Goal: Information Seeking & Learning: Learn about a topic

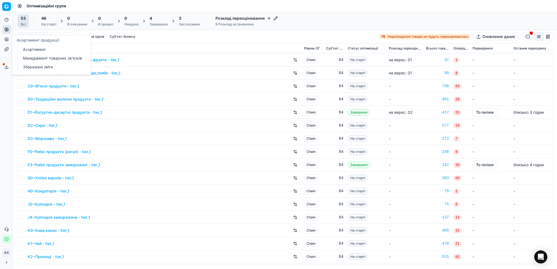
click at [7, 40] on icon at bounding box center [6, 39] width 4 height 4
click at [7, 31] on circle at bounding box center [7, 30] width 4 height 4
click at [29, 49] on link "Цінові кампанії" at bounding box center [53, 49] width 64 height 8
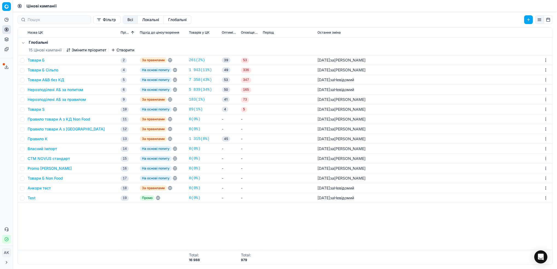
click at [34, 60] on button "Товари Б" at bounding box center [36, 59] width 17 height 5
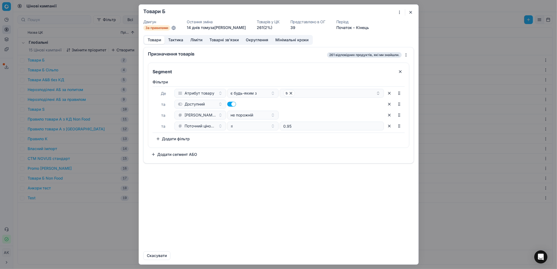
click at [198, 40] on button "Ліміти" at bounding box center [196, 40] width 19 height 8
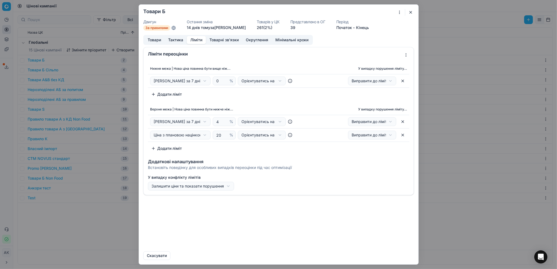
click at [153, 40] on button "Товари" at bounding box center [154, 40] width 20 height 8
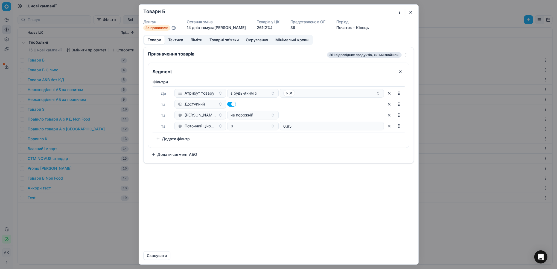
click at [198, 40] on button "Ліміти" at bounding box center [196, 40] width 19 height 8
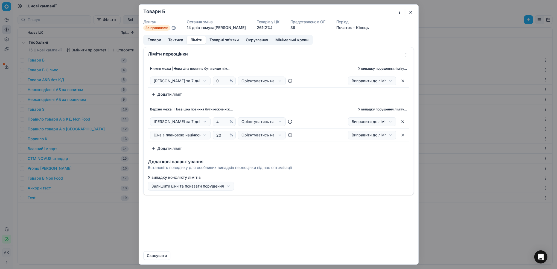
click at [410, 12] on button "button" at bounding box center [410, 12] width 7 height 7
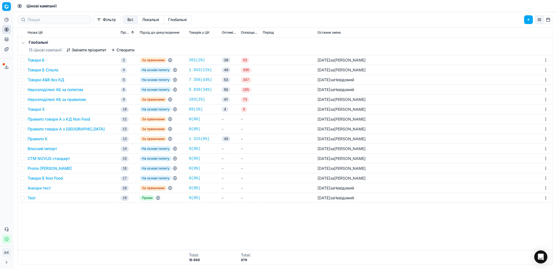
click at [37, 69] on button "Товари Б Сільпо" at bounding box center [43, 69] width 31 height 5
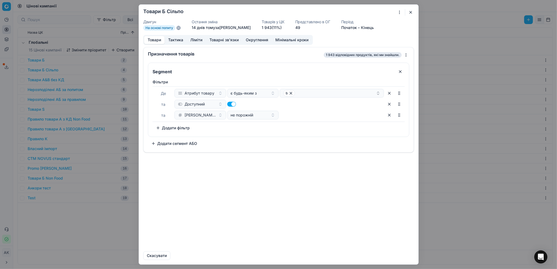
click at [196, 40] on button "Ліміти" at bounding box center [196, 40] width 19 height 8
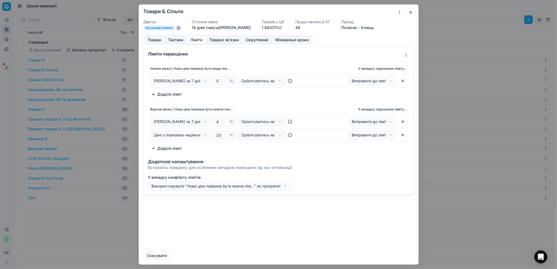
click at [154, 40] on button "Товари" at bounding box center [154, 40] width 20 height 8
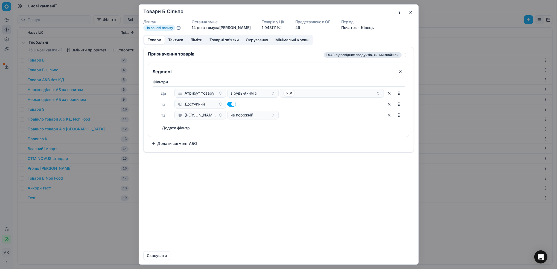
click at [410, 13] on button "button" at bounding box center [410, 12] width 7 height 7
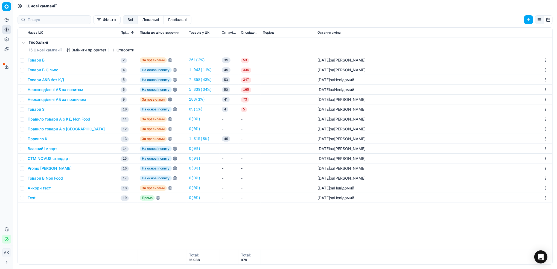
click at [39, 80] on button "Товари А&B без КД" at bounding box center [46, 79] width 37 height 5
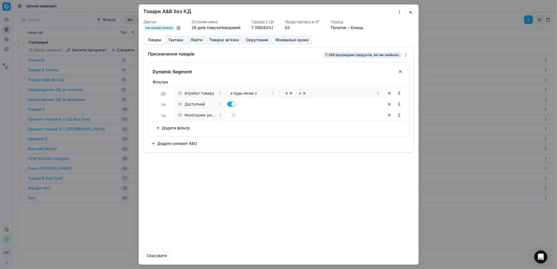
click at [196, 39] on button "Ліміти" at bounding box center [196, 40] width 19 height 8
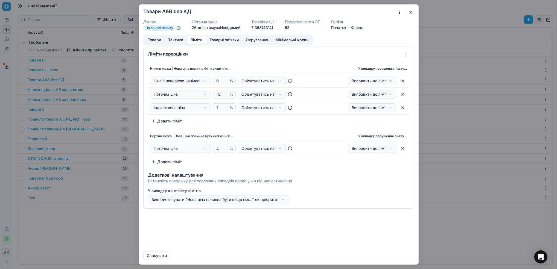
click at [410, 13] on button "button" at bounding box center [410, 12] width 7 height 7
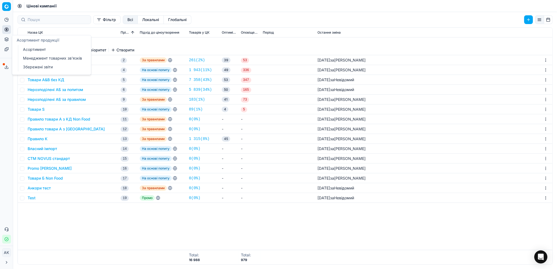
click at [36, 49] on link "Асортимент" at bounding box center [53, 50] width 64 height 8
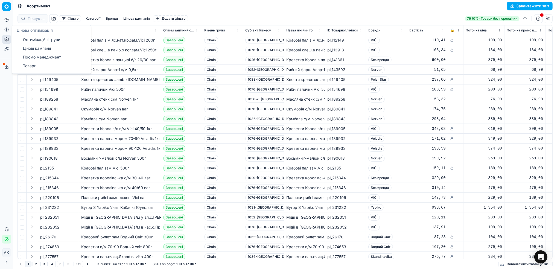
click at [33, 48] on link "Цінові кампанії" at bounding box center [53, 49] width 64 height 8
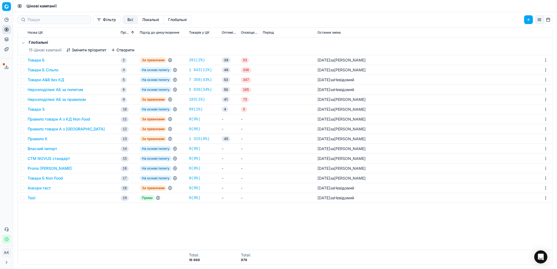
click at [54, 90] on button "Нерозподілені АБ за попитом" at bounding box center [55, 89] width 55 height 5
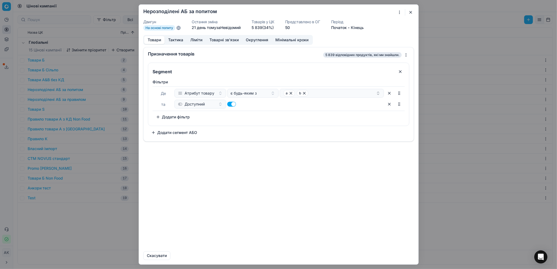
click at [410, 14] on button "button" at bounding box center [410, 12] width 7 height 7
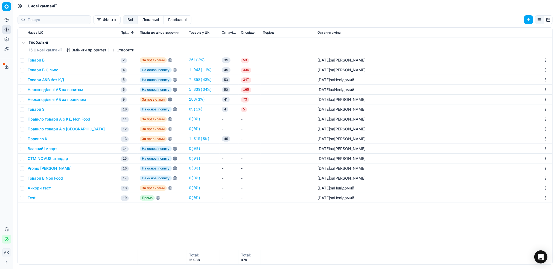
click at [54, 91] on button "Нерозподілені АБ за попитом" at bounding box center [55, 89] width 55 height 5
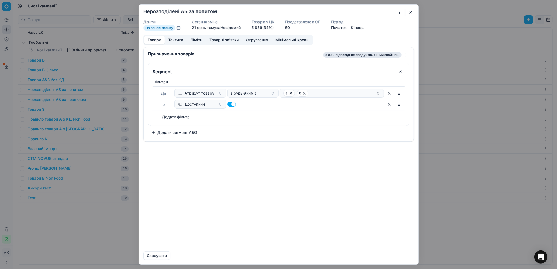
click at [197, 39] on button "Ліміти" at bounding box center [196, 40] width 19 height 8
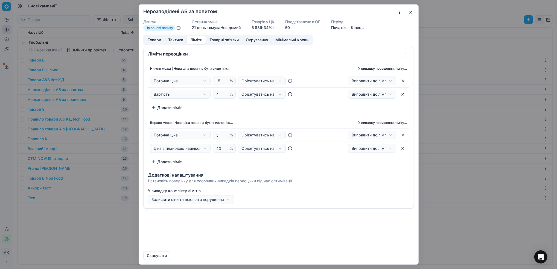
click at [409, 13] on button "button" at bounding box center [410, 12] width 7 height 7
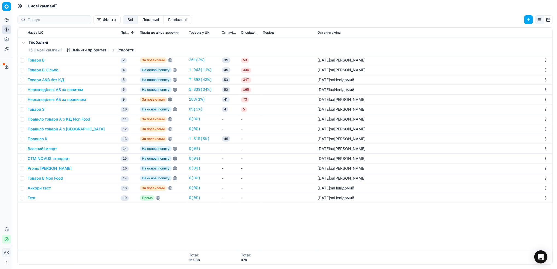
click at [46, 80] on button "Товари А&B без КД" at bounding box center [46, 79] width 37 height 5
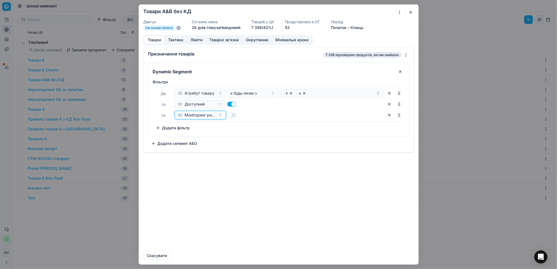
click at [208, 115] on span "Моніторинг ринку" at bounding box center [199, 114] width 31 height 5
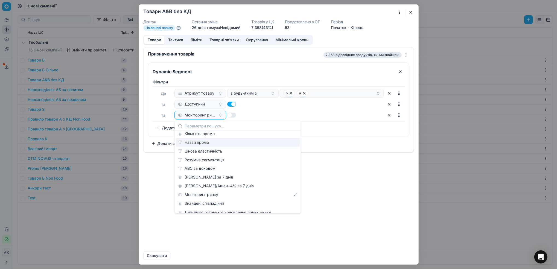
scroll to position [146, 0]
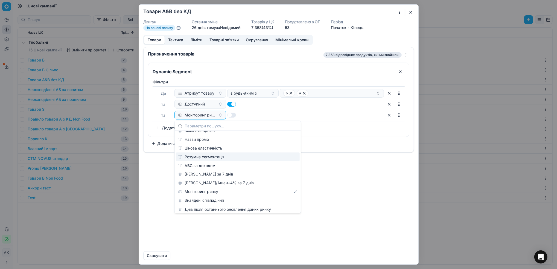
click at [411, 12] on button "button" at bounding box center [410, 12] width 7 height 7
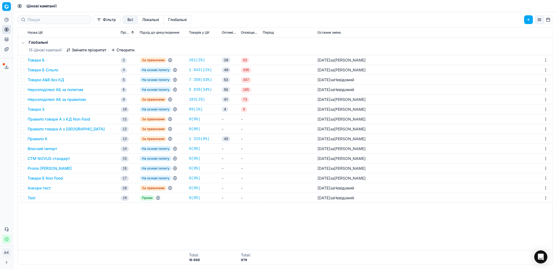
click at [47, 91] on button "Нерозподілені АБ за попитом" at bounding box center [55, 89] width 55 height 5
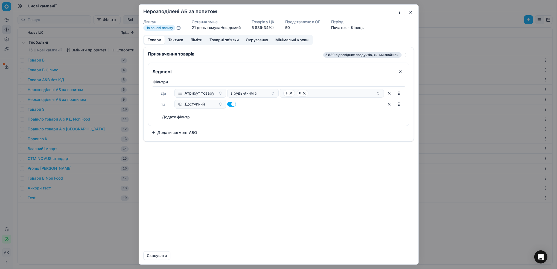
click at [351, 54] on span "5 839 відповідних продуктів, які ми знайшли." at bounding box center [362, 54] width 78 height 5
click at [397, 54] on span "5 839 відповідних продуктів, які ми знайшли." at bounding box center [362, 54] width 78 height 5
click at [176, 39] on button "Тактика" at bounding box center [175, 40] width 22 height 8
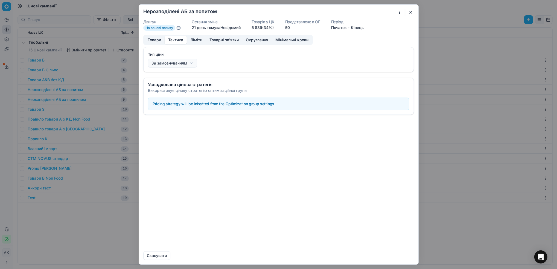
click at [153, 43] on button "Товари" at bounding box center [154, 40] width 20 height 8
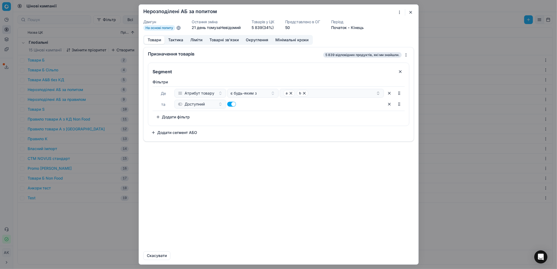
click at [152, 41] on button "Товари" at bounding box center [154, 40] width 20 height 8
click at [353, 57] on span "5 839 відповідних продуктів, які ми знайшли." at bounding box center [362, 54] width 78 height 5
click at [352, 55] on span "5 839 відповідних продуктів, які ми знайшли." at bounding box center [362, 54] width 78 height 5
click at [398, 54] on span "5 839 відповідних продуктів, які ми знайшли." at bounding box center [362, 54] width 78 height 5
click at [405, 55] on div "Ми зберігаємо налаштування ЦК. Будь ласка, зачекайте, це може зайняти декілька …" at bounding box center [278, 134] width 557 height 269
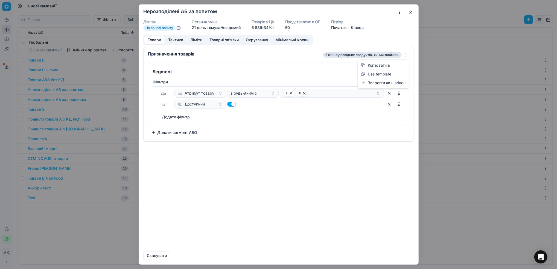
click at [330, 57] on div "Ми зберігаємо налаштування ЦК. Будь ласка, зачекайте, це може зайняти декілька …" at bounding box center [278, 134] width 557 height 269
click at [330, 56] on span "5 839 відповідних продуктів, які ми знайшли." at bounding box center [362, 54] width 78 height 5
click at [346, 55] on span "5 839 відповідних продуктів, які ми знайшли." at bounding box center [362, 54] width 78 height 5
click at [410, 11] on button "button" at bounding box center [410, 12] width 7 height 7
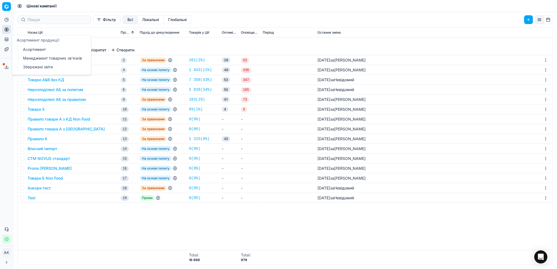
click at [8, 39] on icon at bounding box center [7, 39] width 4 height 1
click at [38, 51] on link "Асортимент" at bounding box center [53, 50] width 64 height 8
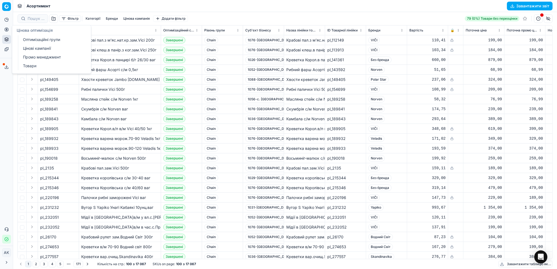
click at [33, 48] on link "Цінові кампанії" at bounding box center [53, 49] width 64 height 8
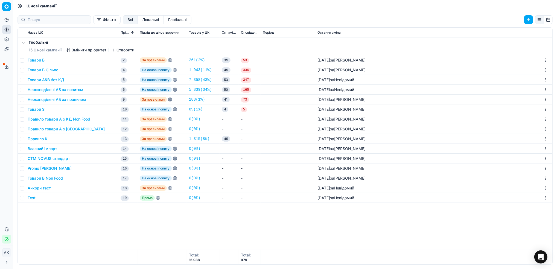
click at [199, 90] on link "5 839 ( 34% )" at bounding box center [200, 89] width 23 height 5
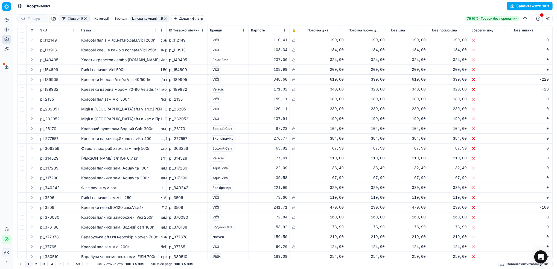
scroll to position [0, 161]
click at [549, 19] on button "button" at bounding box center [547, 18] width 9 height 9
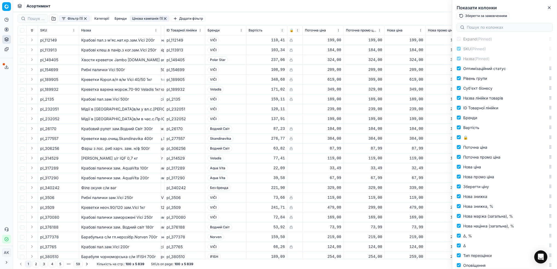
scroll to position [0, 0]
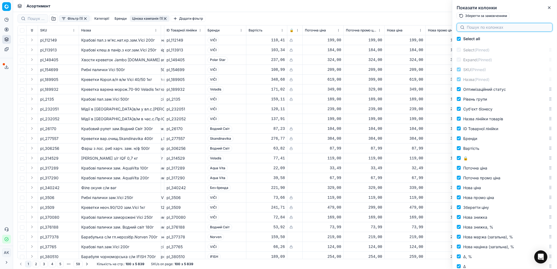
click at [478, 29] on input at bounding box center [507, 27] width 82 height 5
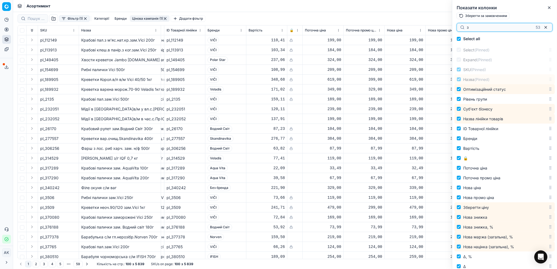
type input "з"
click at [546, 30] on button "button" at bounding box center [545, 27] width 7 height 7
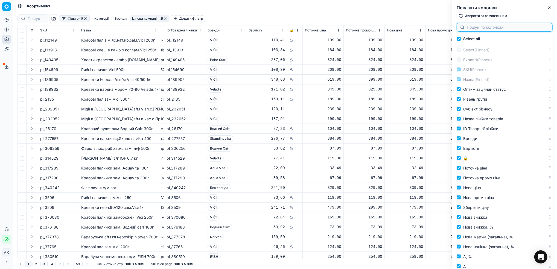
click at [508, 29] on input at bounding box center [507, 27] width 82 height 5
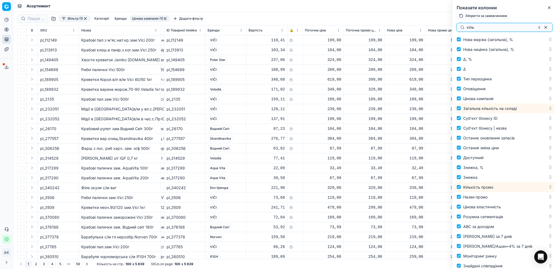
scroll to position [194, 0]
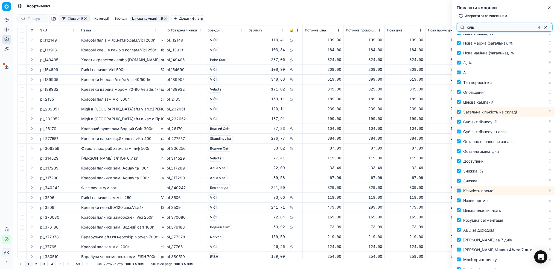
type input "кіль"
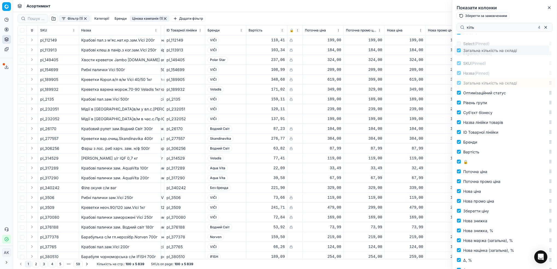
scroll to position [0, 0]
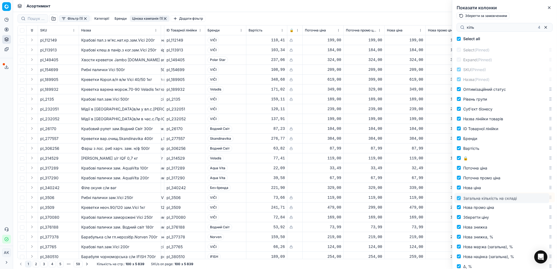
drag, startPoint x: 544, startPoint y: 112, endPoint x: 528, endPoint y: 198, distance: 87.6
click at [528, 198] on body "Pricing platform Аналітика Цінова оптимізація Асортимент продукції Шаблони Серв…" at bounding box center [278, 134] width 557 height 269
drag, startPoint x: 546, startPoint y: 10, endPoint x: 549, endPoint y: 11, distance: 3.5
click at [547, 10] on button "Close" at bounding box center [549, 7] width 7 height 7
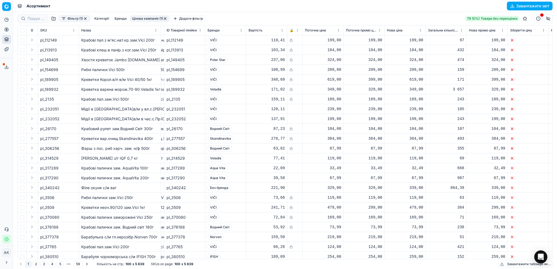
click at [460, 29] on html "Pricing platform Аналітика Цінова оптимізація Асортимент продукції Шаблони Серв…" at bounding box center [278, 134] width 557 height 269
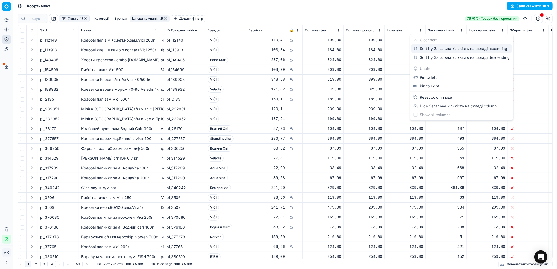
click at [438, 51] on div "Sort by Загальна кількість на складі ascending" at bounding box center [460, 48] width 94 height 5
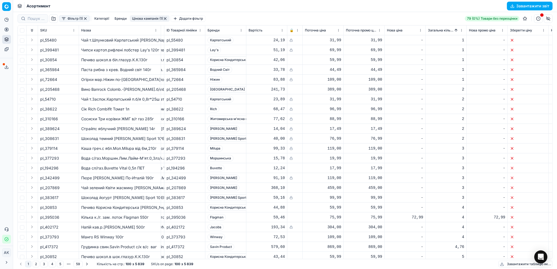
click at [459, 30] on html "Pricing platform Аналітика Цінова оптимізація Асортимент продукції Шаблони Серв…" at bounding box center [278, 134] width 557 height 269
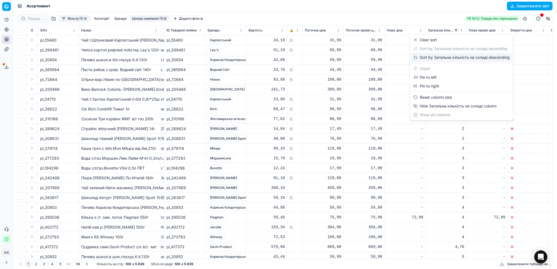
click at [429, 58] on div "Sort by Загальна кількість на складі descending" at bounding box center [461, 57] width 96 height 5
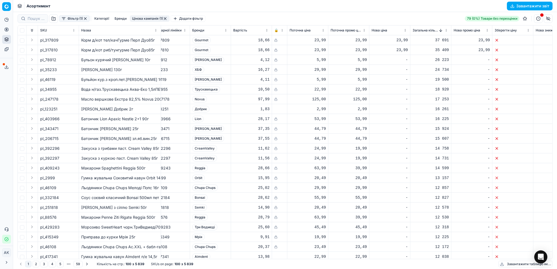
scroll to position [0, 178]
click at [51, 40] on span "pl_317809" at bounding box center [49, 39] width 18 height 5
click at [54, 40] on span "pl_317809" at bounding box center [49, 39] width 18 height 5
drag, startPoint x: 58, startPoint y: 39, endPoint x: 44, endPoint y: 42, distance: 14.5
click at [44, 42] on div "pl_317809" at bounding box center [58, 39] width 36 height 5
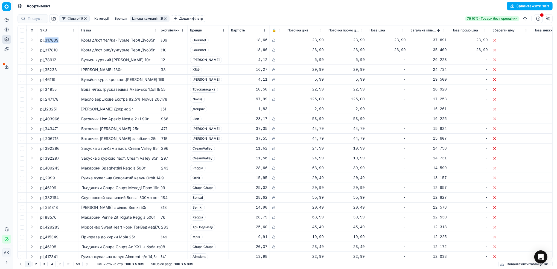
copy span "317809"
drag, startPoint x: 30, startPoint y: 49, endPoint x: 172, endPoint y: 87, distance: 147.3
click at [30, 49] on link "Цінові кампанії" at bounding box center [53, 49] width 64 height 8
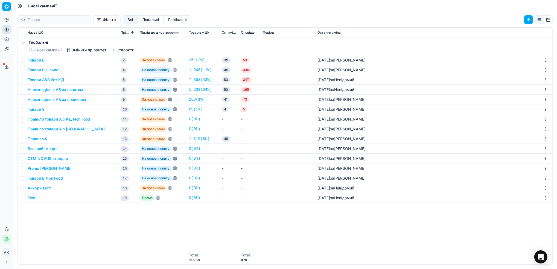
click at [53, 100] on button "Нерозподілені АБ за правилом" at bounding box center [57, 99] width 58 height 5
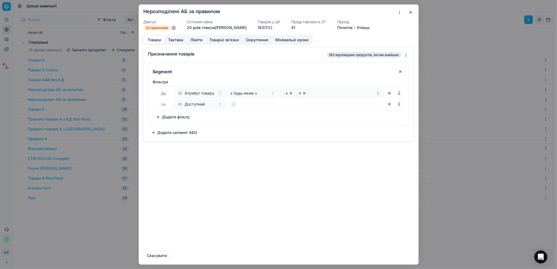
drag, startPoint x: 412, startPoint y: 12, endPoint x: 402, endPoint y: 14, distance: 10.1
click at [412, 12] on button "button" at bounding box center [410, 12] width 7 height 7
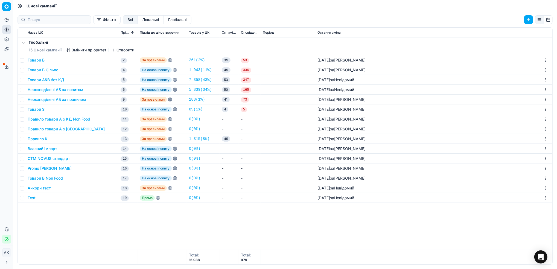
click at [194, 100] on link "183 ( 1% )" at bounding box center [197, 99] width 16 height 5
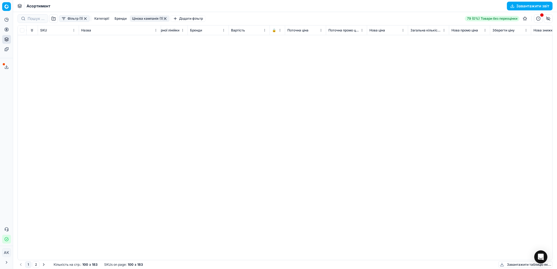
scroll to position [0, 178]
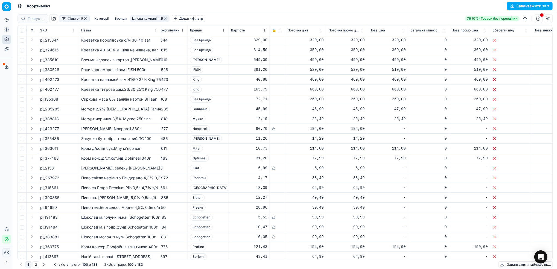
click at [443, 30] on html "Pricing platform Аналітика Цінова оптимізація Асортимент продукції Шаблони Серв…" at bounding box center [278, 134] width 557 height 269
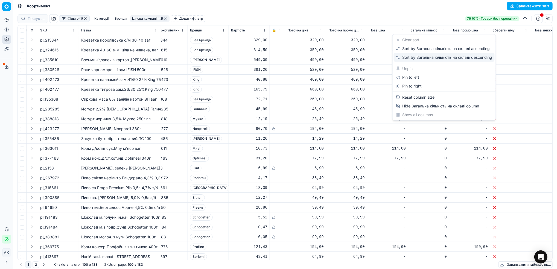
click at [427, 59] on div "Sort by Загальна кількість на складі descending" at bounding box center [444, 57] width 96 height 5
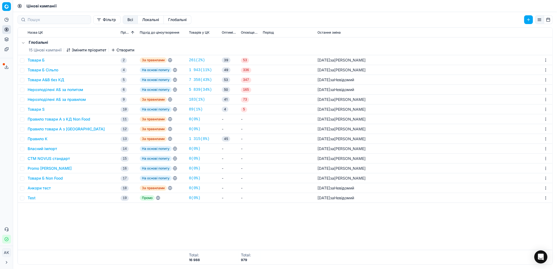
click at [47, 99] on button "Нерозподілені АБ за правилом" at bounding box center [57, 99] width 58 height 5
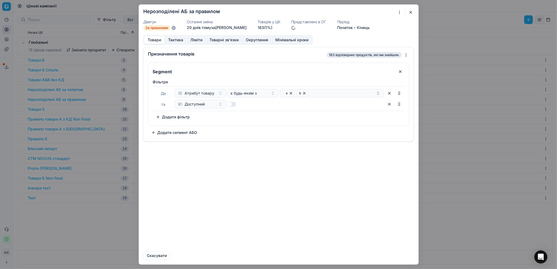
click at [196, 40] on button "Ліміти" at bounding box center [196, 40] width 19 height 8
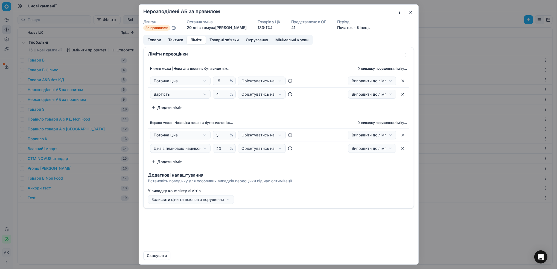
click at [407, 12] on button "button" at bounding box center [410, 12] width 7 height 7
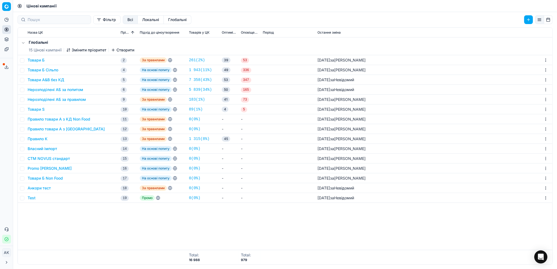
click at [34, 108] on button "Товари S" at bounding box center [36, 109] width 17 height 5
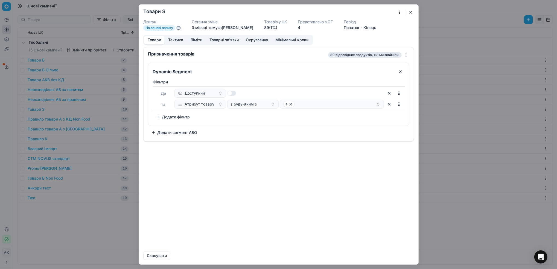
click at [412, 12] on button "button" at bounding box center [410, 12] width 7 height 7
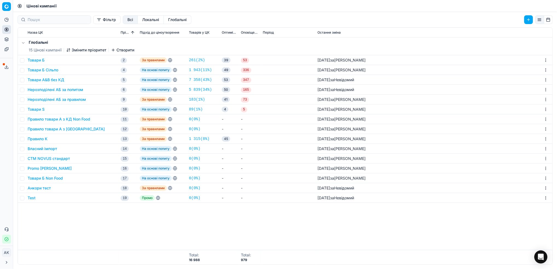
click at [49, 120] on button "Правило товари А з КД Non Food" at bounding box center [59, 118] width 63 height 5
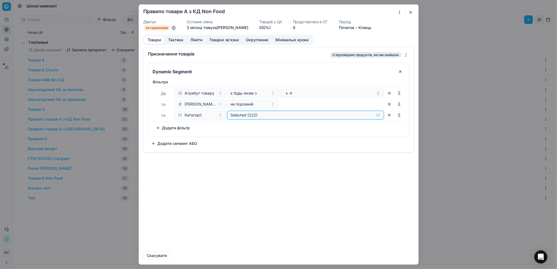
click at [246, 117] on div "Selected (222)" at bounding box center [300, 114] width 141 height 5
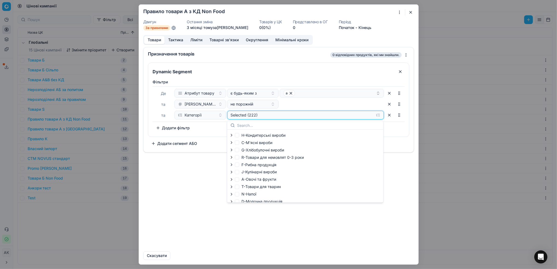
click at [257, 116] on div "Selected (222)" at bounding box center [300, 114] width 141 height 5
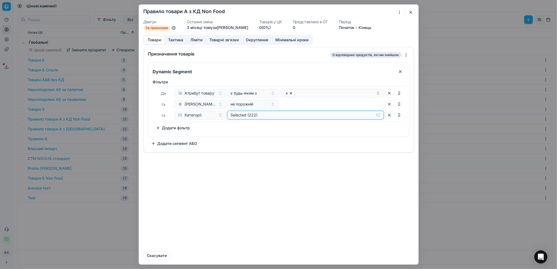
click at [259, 115] on div "Selected (222)" at bounding box center [300, 114] width 141 height 5
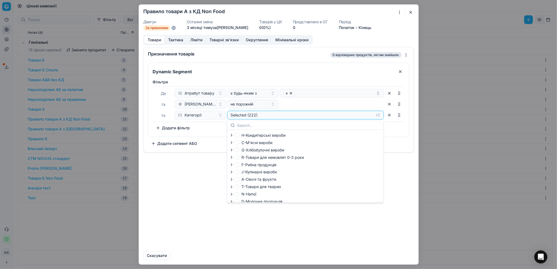
scroll to position [33, 0]
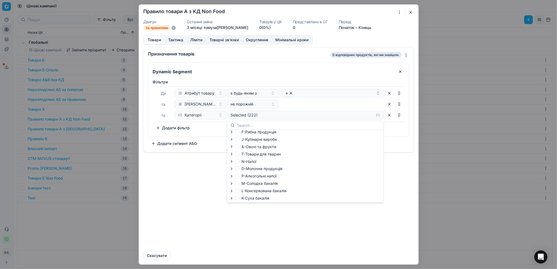
click at [188, 173] on div "Призначення товарів 0 відповідних продуктів, які ми знайшли. Dynamic Segment Фi…" at bounding box center [278, 147] width 279 height 200
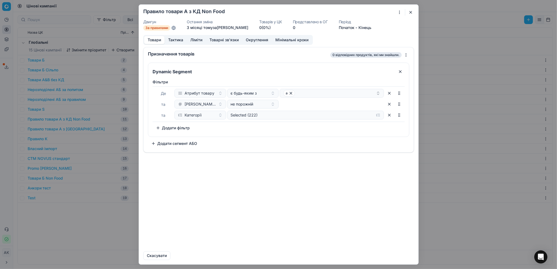
click at [408, 12] on button "button" at bounding box center [410, 12] width 7 height 7
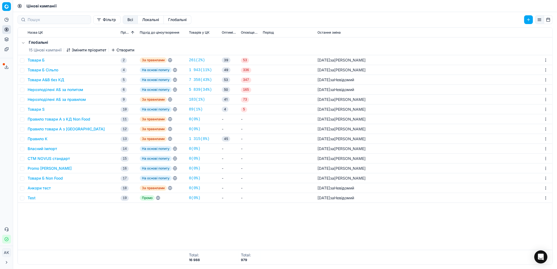
click at [47, 128] on button "Правило товари А з [GEOGRAPHIC_DATA]" at bounding box center [66, 128] width 77 height 5
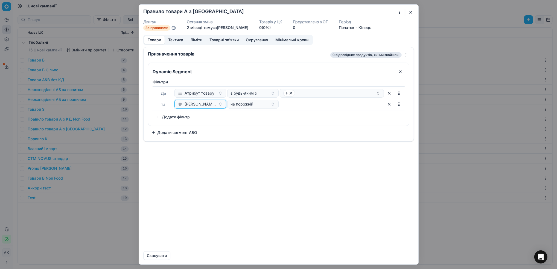
click at [202, 106] on span "[PERSON_NAME]/Ашан+4% за 7 днів" at bounding box center [199, 103] width 31 height 5
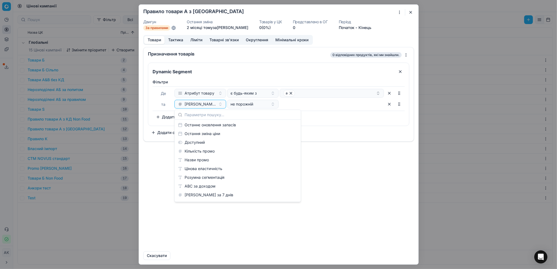
scroll to position [146, 0]
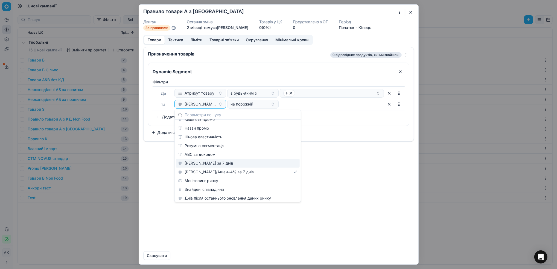
click at [411, 14] on button "button" at bounding box center [410, 12] width 7 height 7
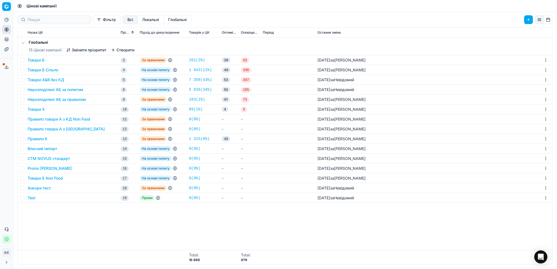
click at [37, 139] on button "Правило K" at bounding box center [38, 138] width 20 height 5
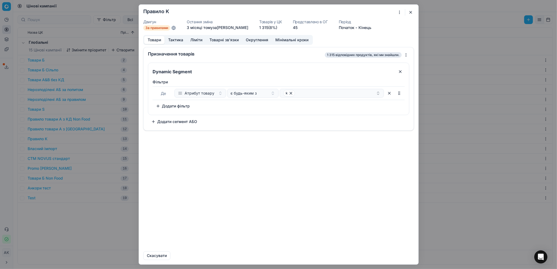
click at [409, 12] on button "button" at bounding box center [410, 12] width 7 height 7
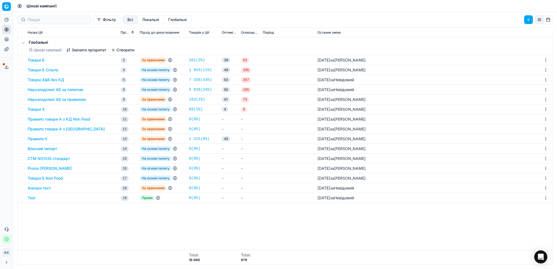
click at [43, 178] on button "Товари Б Non Food" at bounding box center [45, 177] width 35 height 5
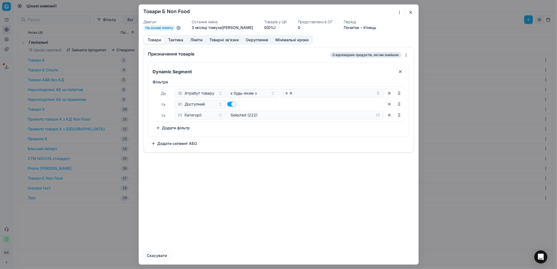
click at [411, 10] on button "button" at bounding box center [410, 12] width 7 height 7
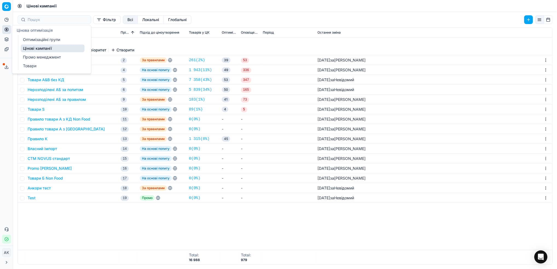
click at [42, 41] on link "Оптимізаційні групи" at bounding box center [53, 40] width 64 height 8
